Goal: Task Accomplishment & Management: Use online tool/utility

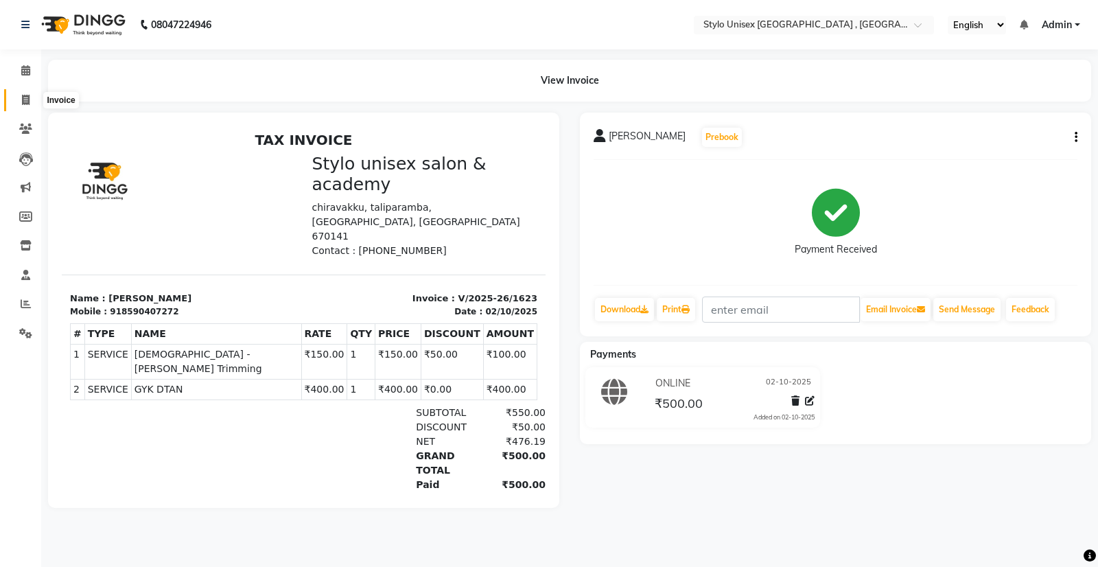
click at [22, 105] on span at bounding box center [26, 101] width 24 height 16
select select "service"
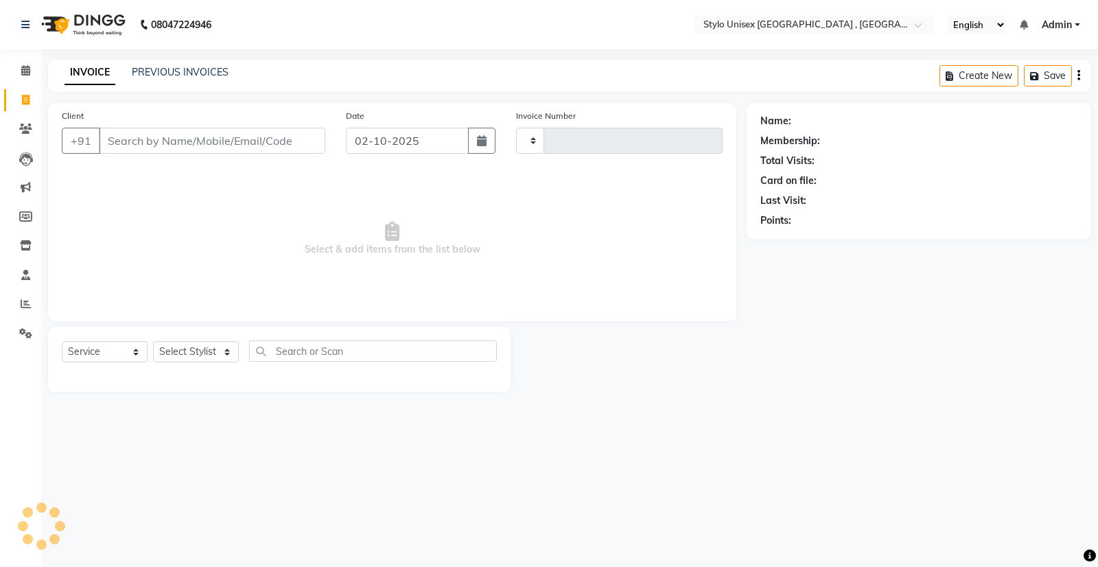
type input "1624"
select select "6054"
click at [152, 143] on input "Client" at bounding box center [212, 141] width 226 height 26
type input "9048072725"
click at [303, 139] on span "Add Client" at bounding box center [290, 141] width 54 height 14
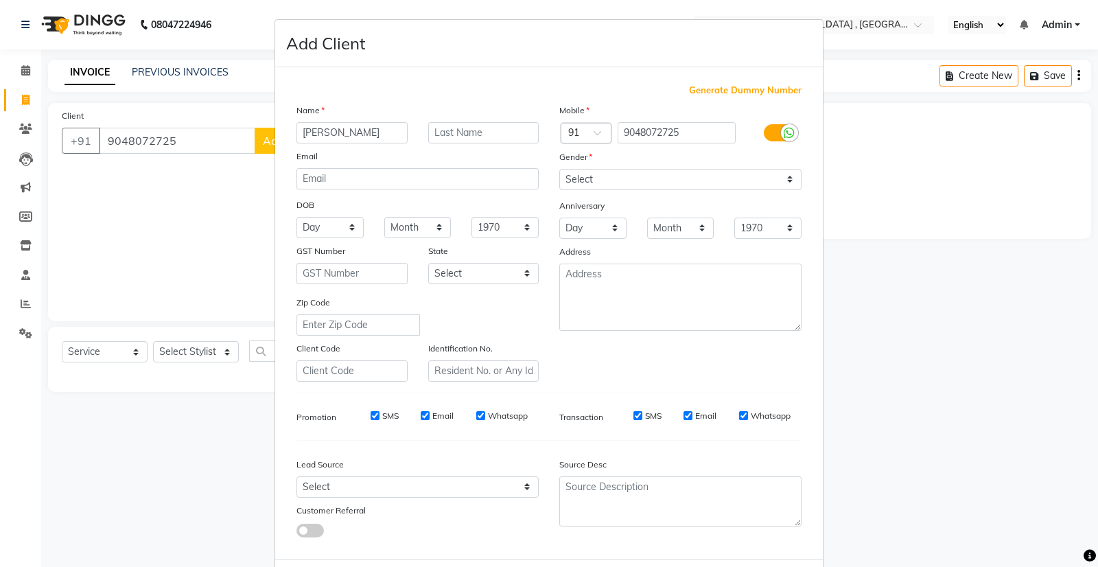
type input "[PERSON_NAME]"
click at [711, 180] on select "Select [DEMOGRAPHIC_DATA] [DEMOGRAPHIC_DATA] Other Prefer Not To Say" at bounding box center [680, 179] width 242 height 21
select select "[DEMOGRAPHIC_DATA]"
click at [559, 169] on select "Select [DEMOGRAPHIC_DATA] [DEMOGRAPHIC_DATA] Other Prefer Not To Say" at bounding box center [680, 179] width 242 height 21
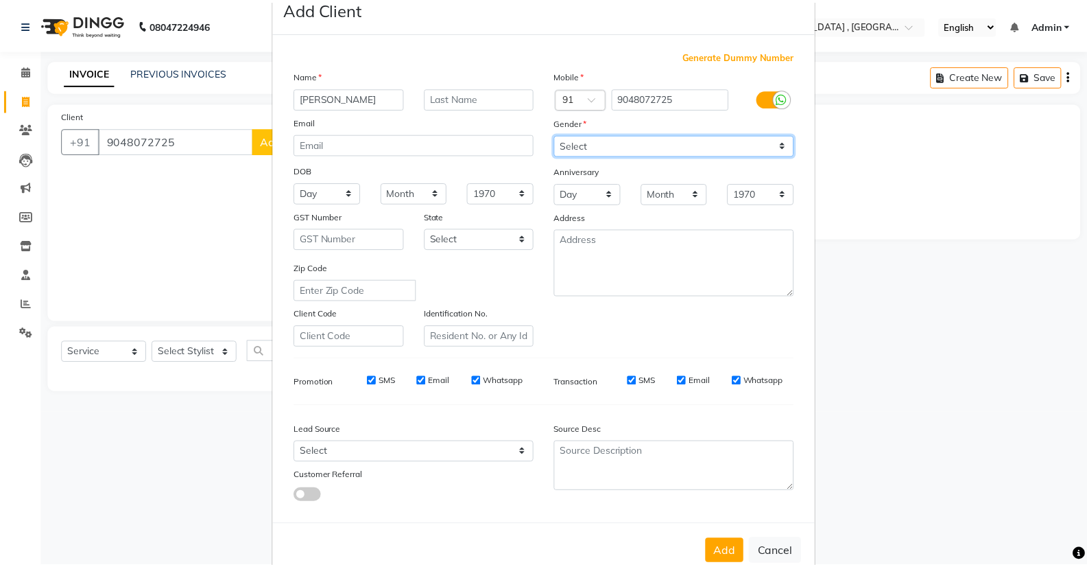
scroll to position [67, 0]
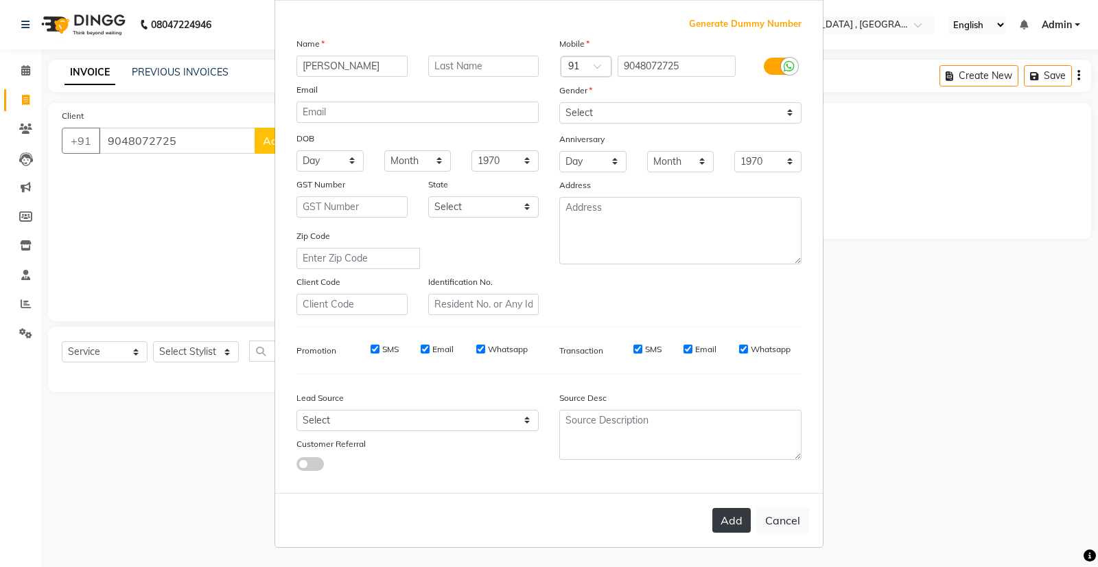
click at [722, 517] on button "Add" at bounding box center [731, 520] width 38 height 25
select select
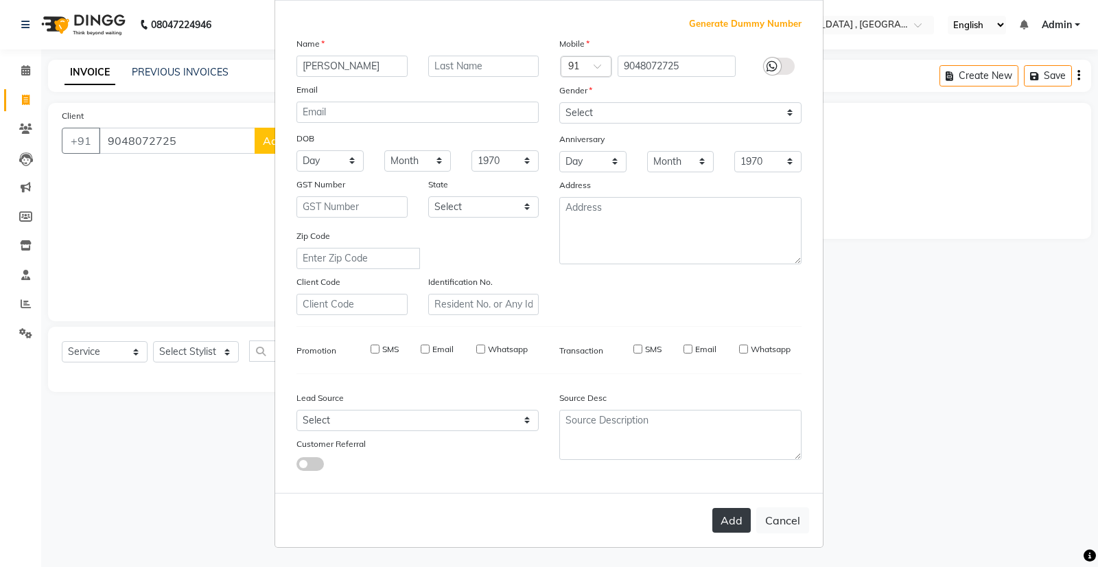
select select
checkbox input "false"
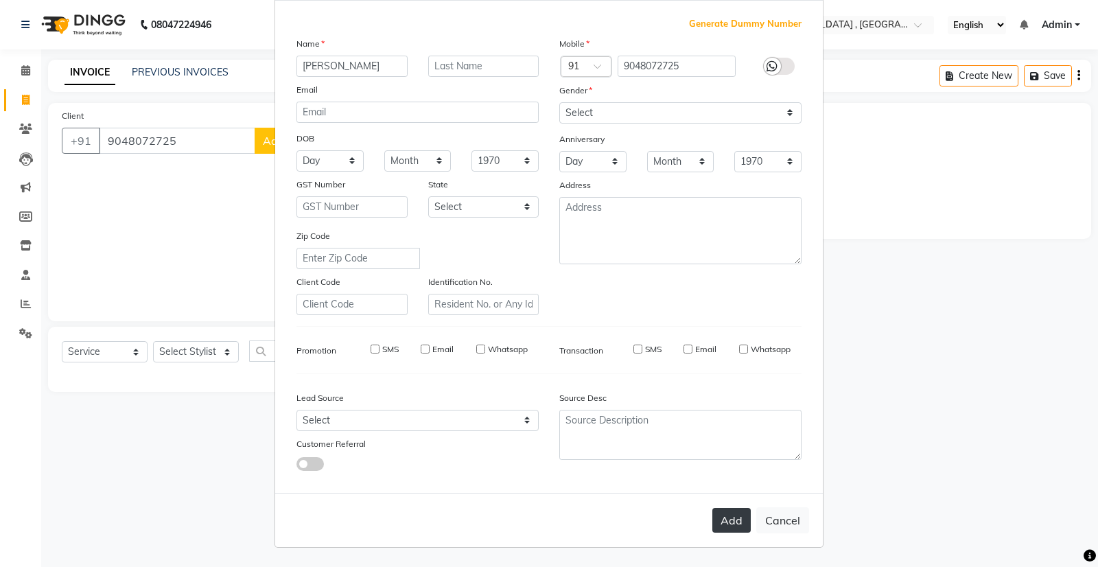
checkbox input "false"
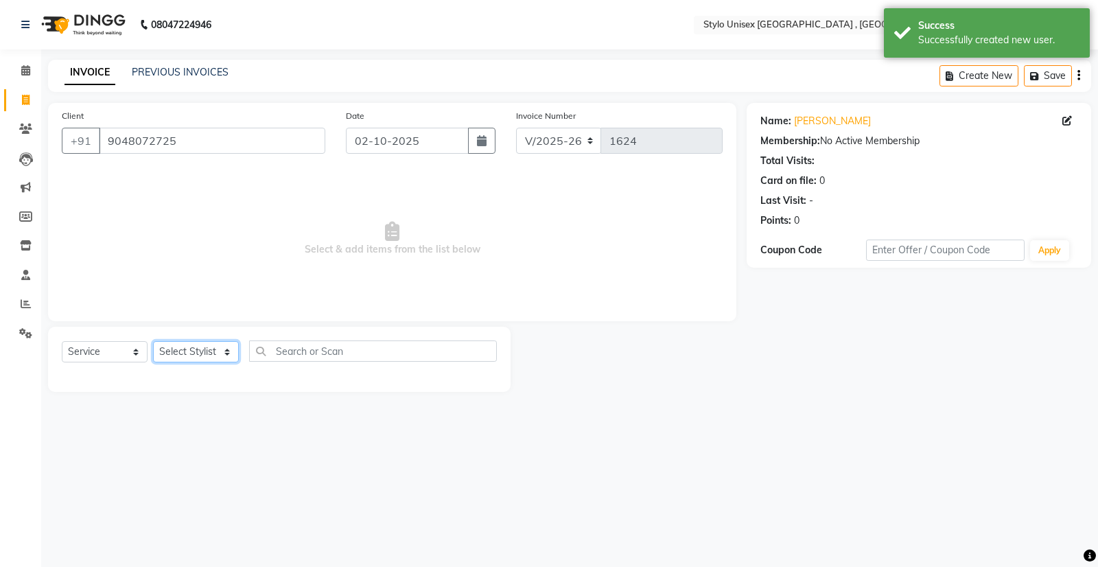
click at [187, 353] on select "Select Stylist [PERSON_NAME] [PERSON_NAME] [PERSON_NAME] [PERSON_NAME]" at bounding box center [196, 351] width 86 height 21
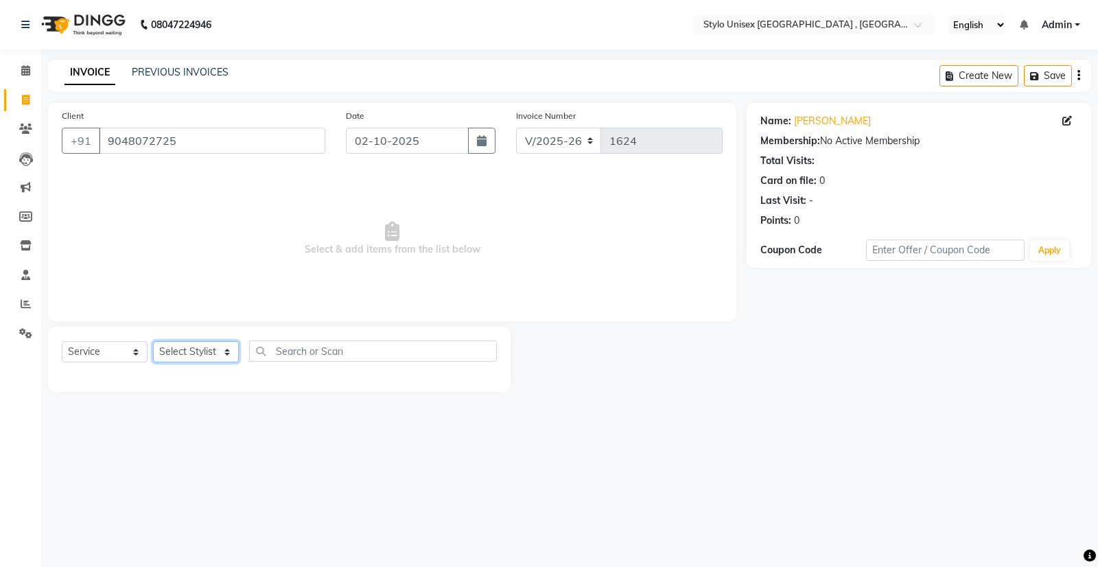
select select "85192"
click at [153, 341] on select "Select Stylist [PERSON_NAME] [PERSON_NAME] [PERSON_NAME] [PERSON_NAME]" at bounding box center [196, 351] width 86 height 21
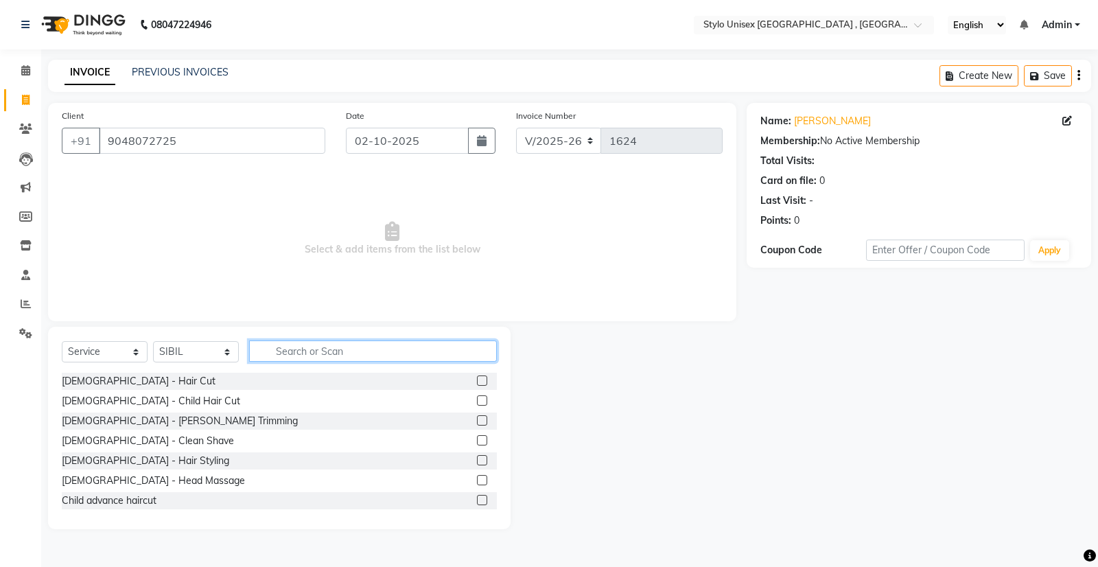
click at [309, 351] on input "text" at bounding box center [373, 350] width 248 height 21
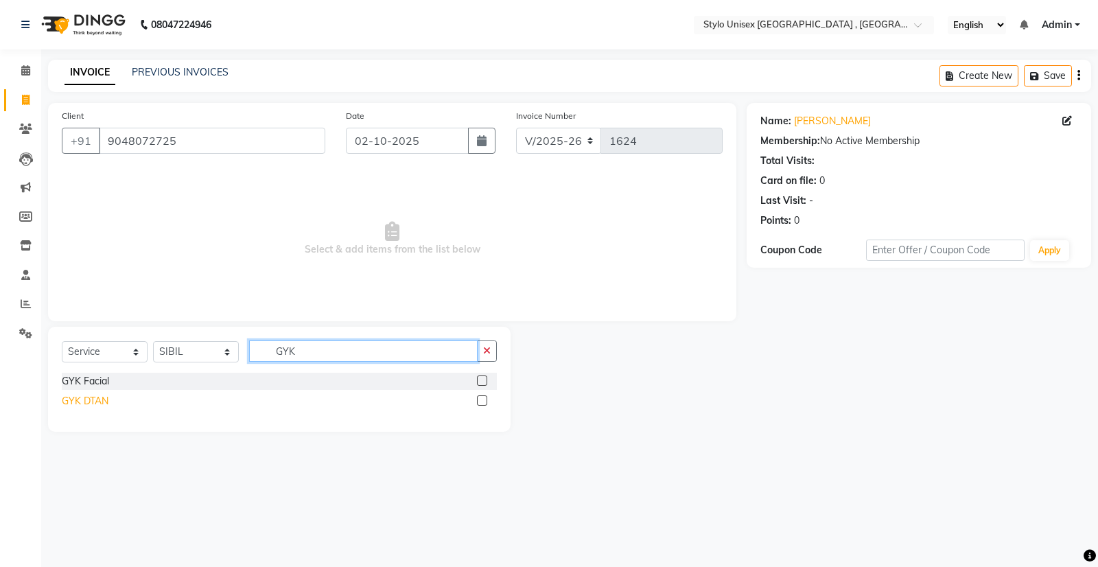
type input "GYK"
click at [80, 398] on div "GYK DTAN" at bounding box center [85, 401] width 47 height 14
checkbox input "false"
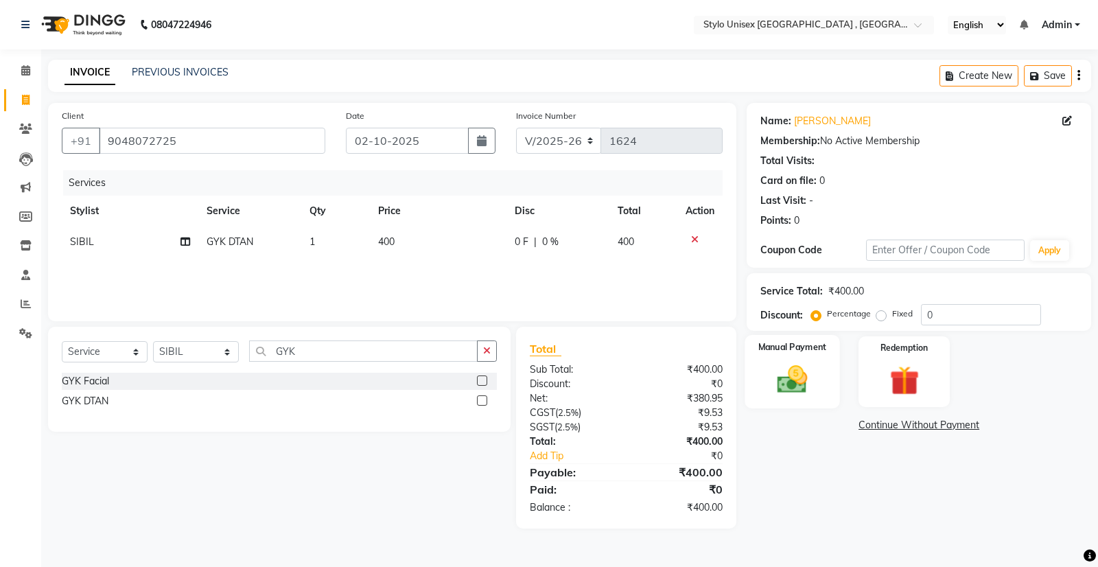
click at [801, 390] on img at bounding box center [792, 378] width 49 height 35
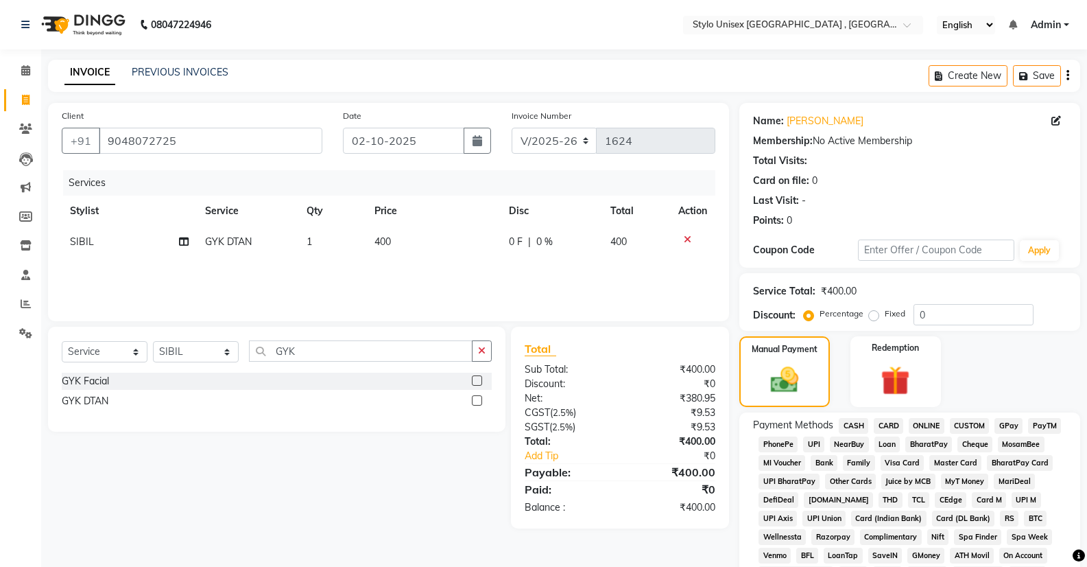
click at [935, 428] on span "ONLINE" at bounding box center [927, 426] width 36 height 16
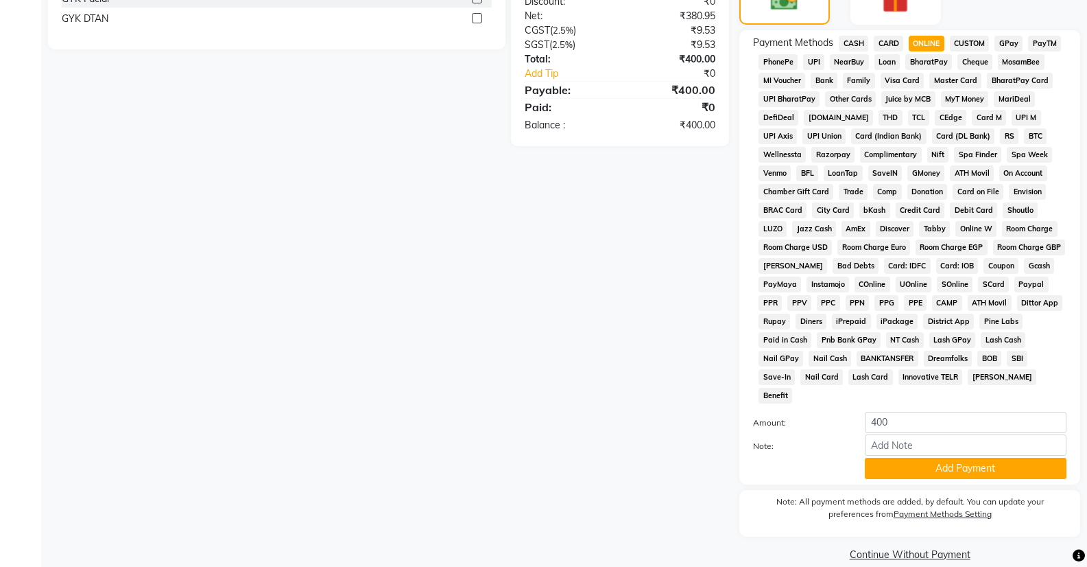
click at [967, 464] on div "Payment Methods CASH CARD ONLINE CUSTOM GPay PayTM PhonePe UPI NearBuy Loan Bha…" at bounding box center [909, 257] width 341 height 454
click at [960, 458] on button "Add Payment" at bounding box center [966, 468] width 202 height 21
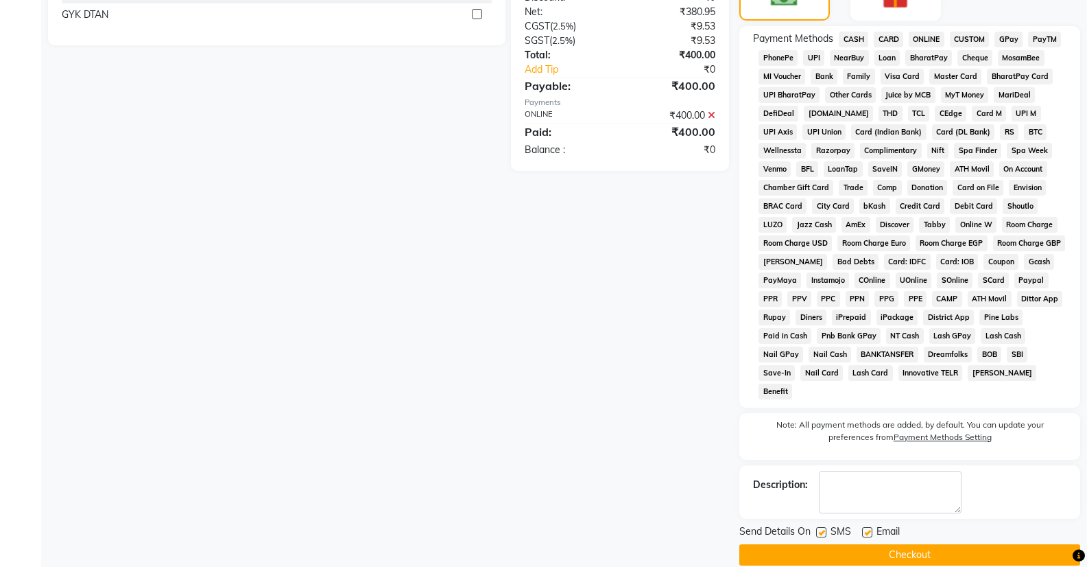
scroll to position [387, 0]
click at [961, 543] on button "Checkout" at bounding box center [909, 553] width 341 height 21
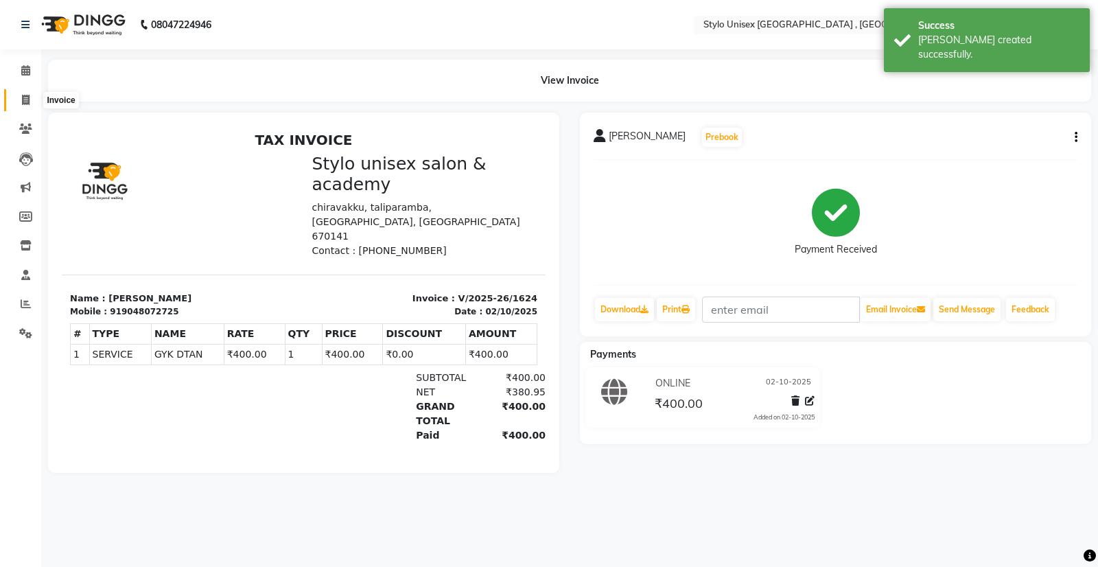
click at [27, 102] on icon at bounding box center [26, 100] width 8 height 10
select select "service"
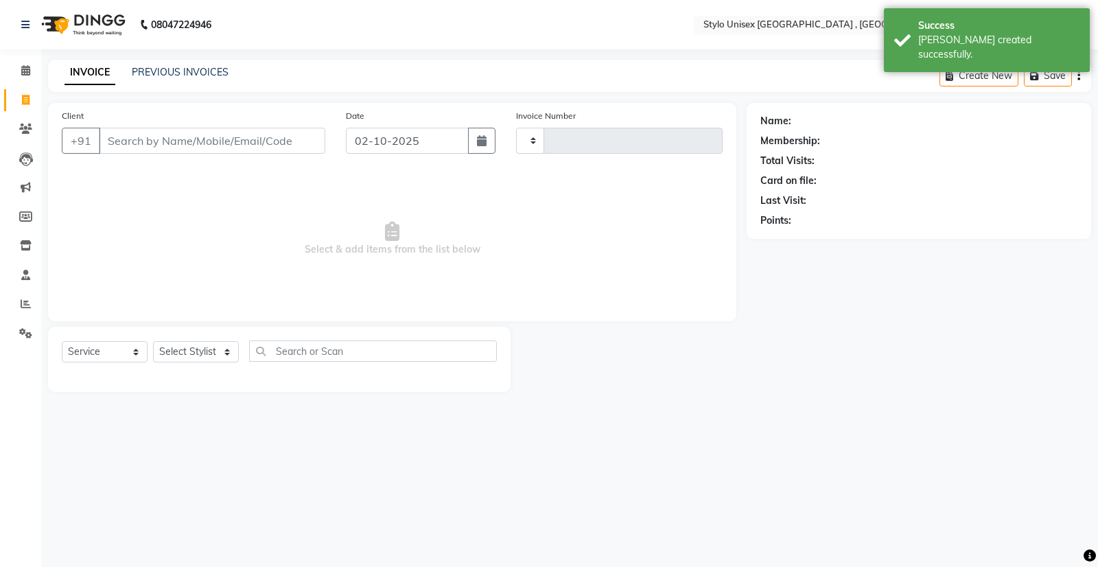
type input "1625"
select select "6054"
